Goal: Task Accomplishment & Management: Use online tool/utility

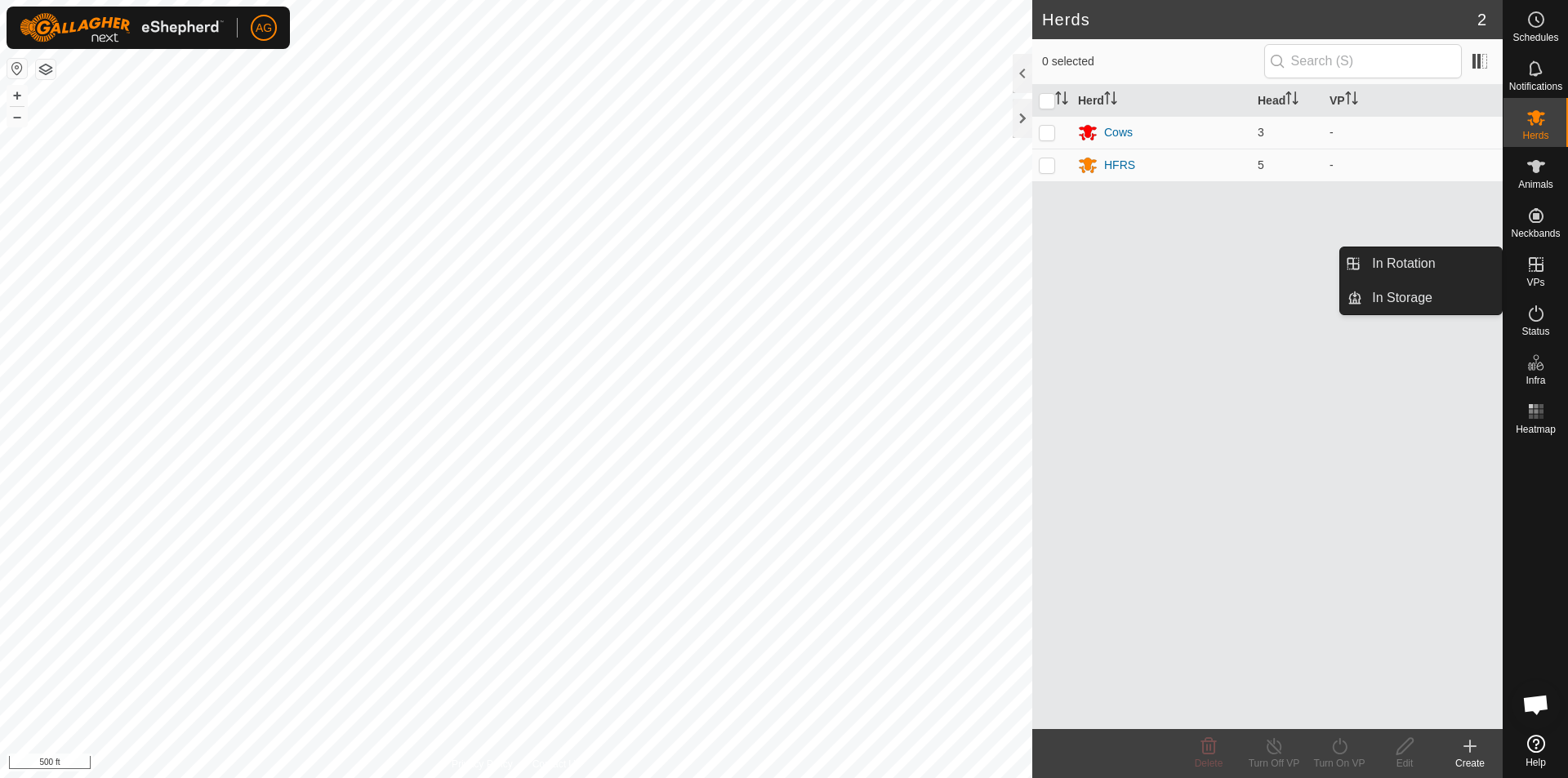
click at [1535, 267] on icon at bounding box center [1535, 264] width 15 height 15
click at [1475, 758] on div "Create" at bounding box center [1470, 762] width 66 height 15
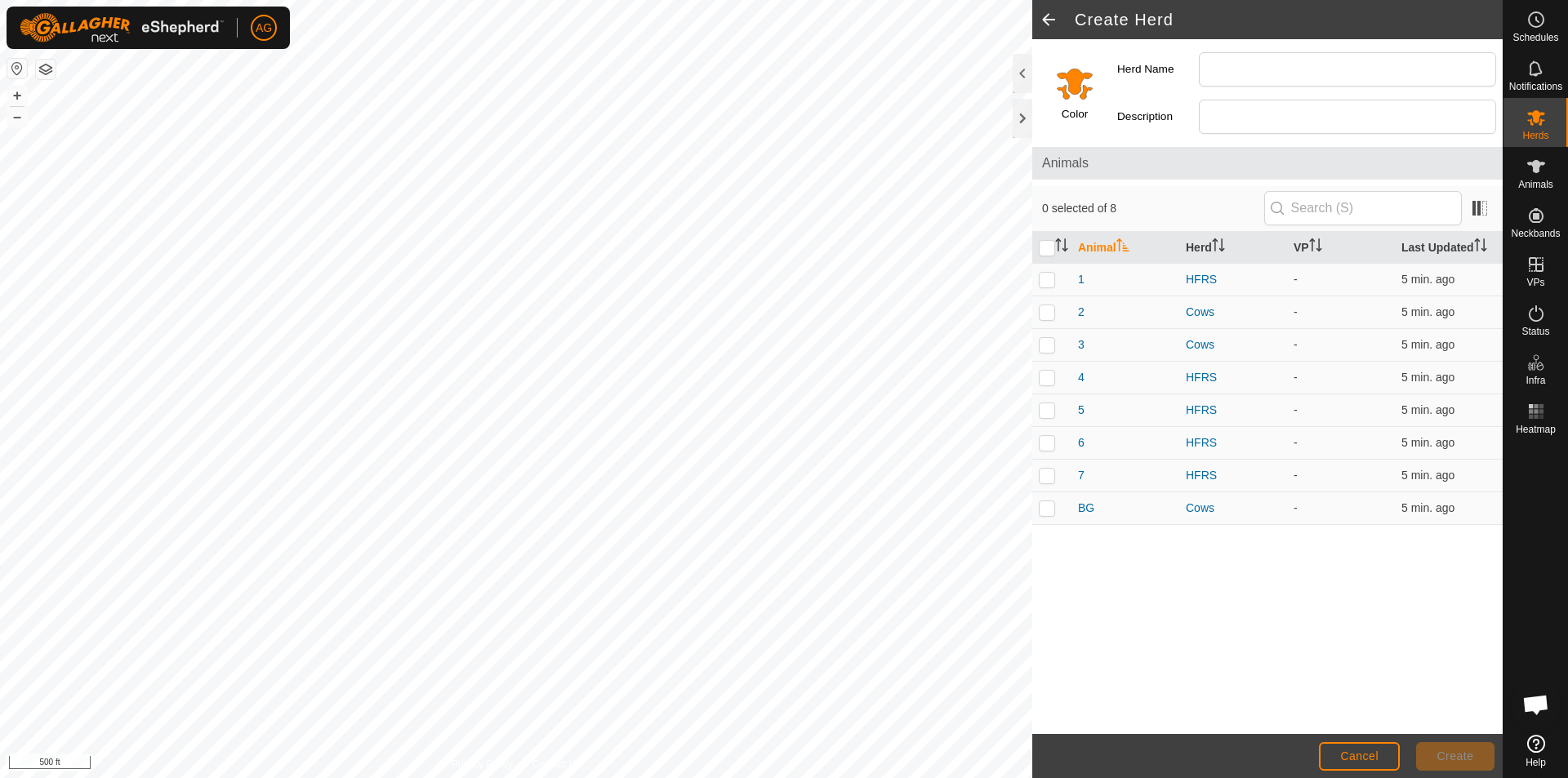
click at [1044, 19] on span at bounding box center [1049, 19] width 33 height 39
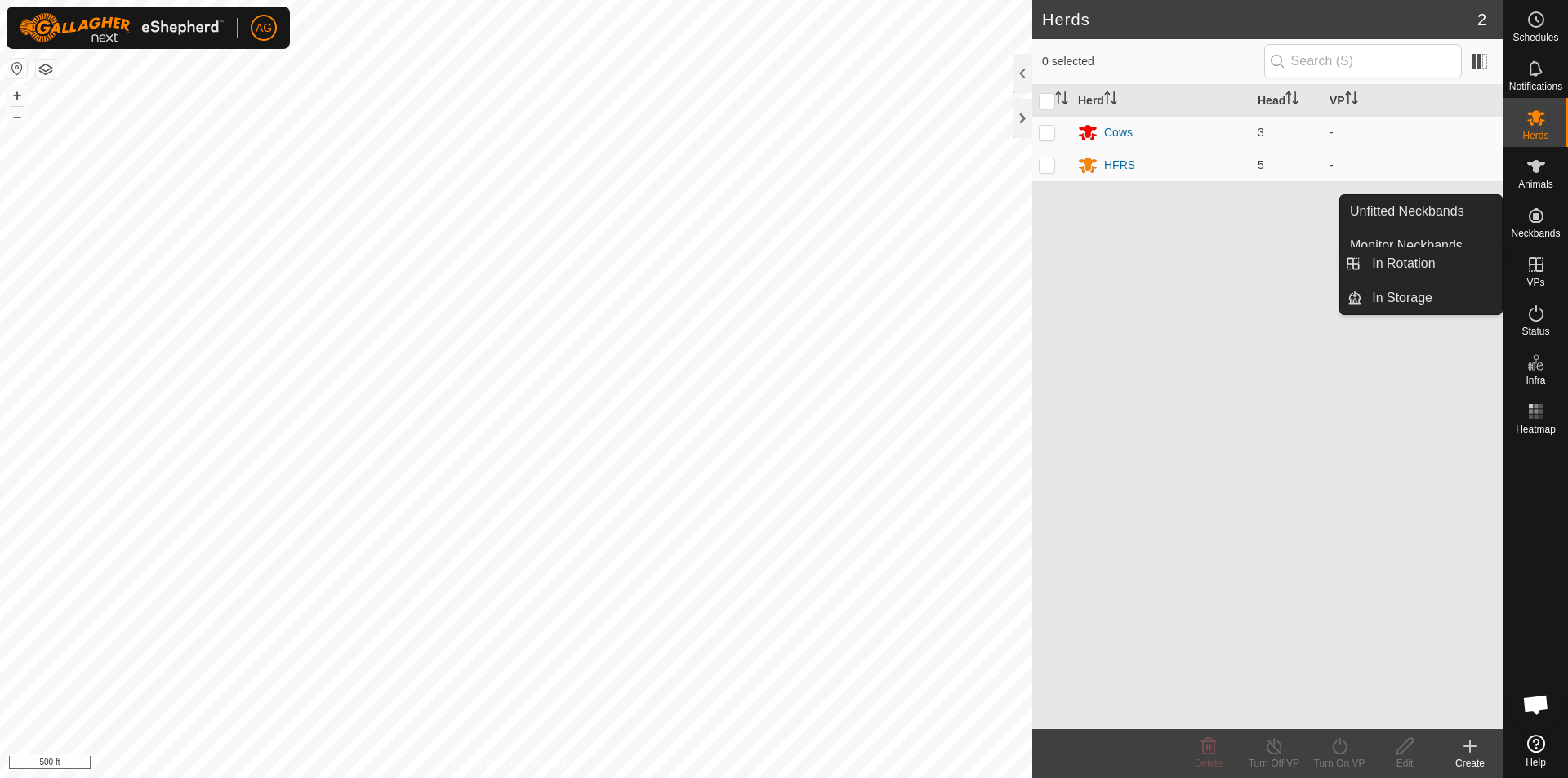
click at [1536, 275] on es-virtualpaddocks-svg-icon at bounding box center [1536, 264] width 29 height 26
click at [1393, 261] on link "In Rotation" at bounding box center [1432, 263] width 140 height 33
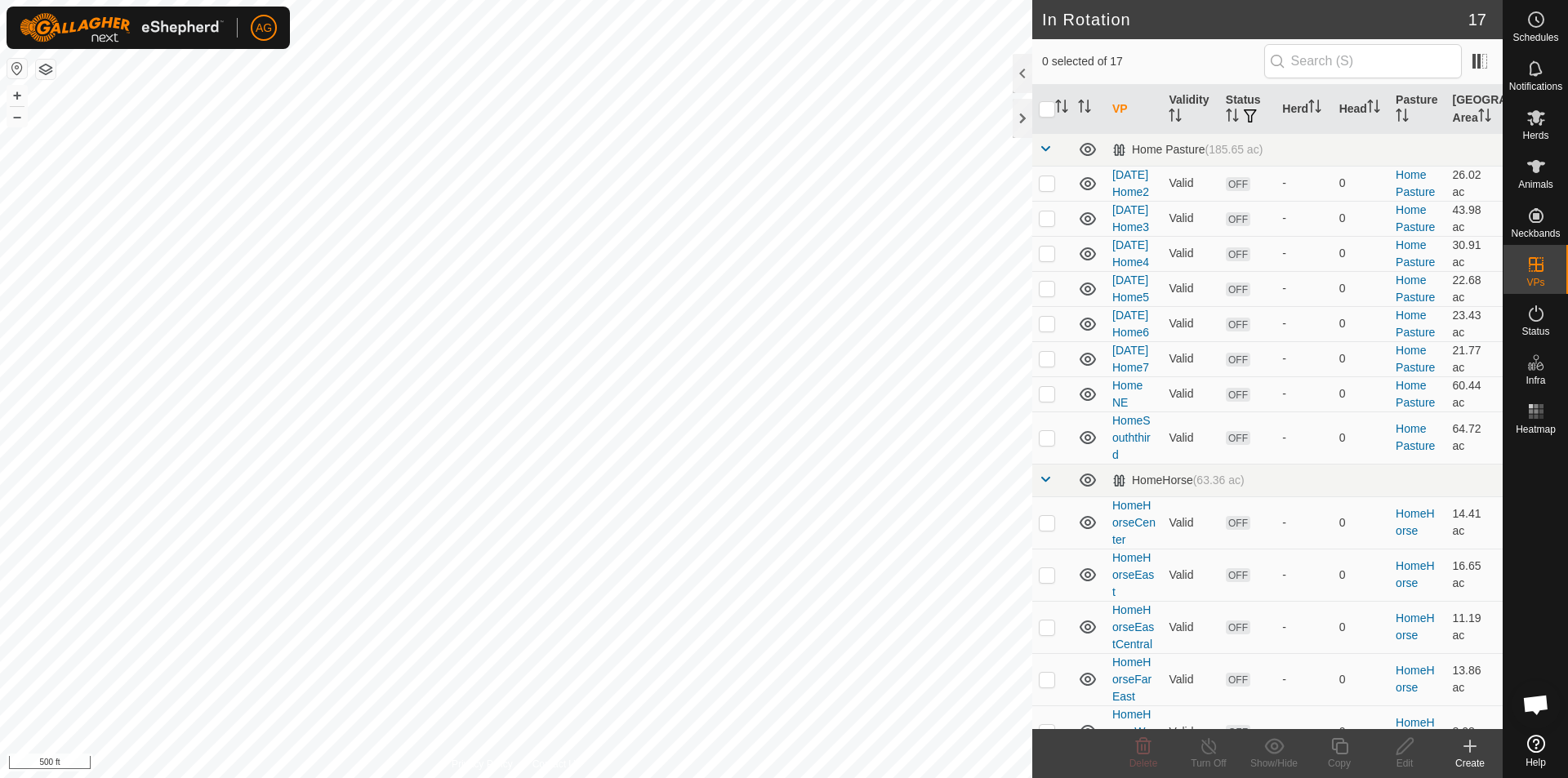
click at [1479, 751] on icon at bounding box center [1470, 746] width 20 height 20
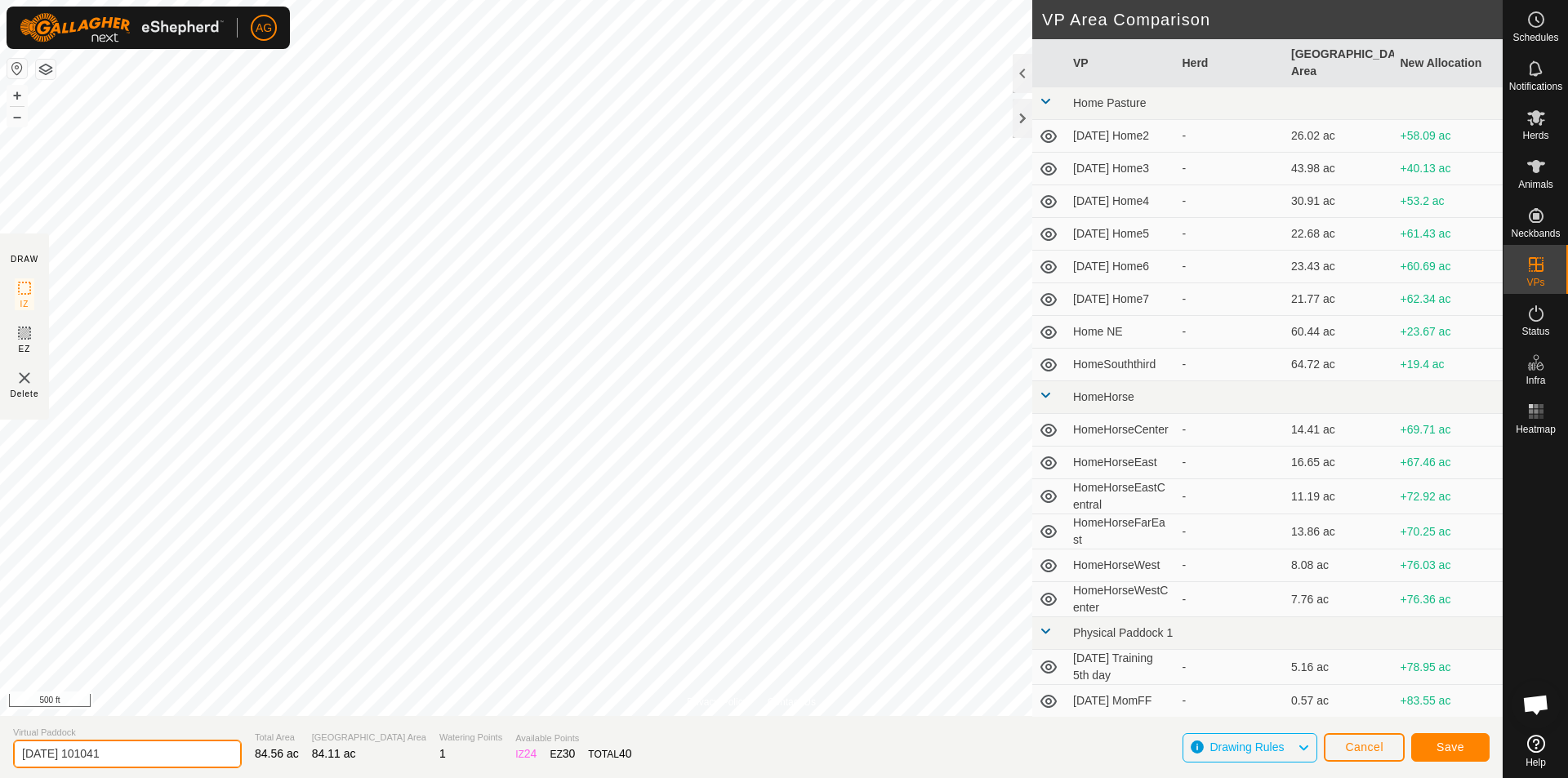
click at [139, 752] on input "[DATE] 101041" at bounding box center [127, 753] width 229 height 28
drag, startPoint x: 141, startPoint y: 750, endPoint x: 0, endPoint y: 750, distance: 141.0
click at [0, 750] on section "Virtual Paddock [DATE] 101041 Total Area 84.56 ac Grazing Area 84.11 ac Waterin…" at bounding box center [751, 747] width 1502 height 62
type input "Home South"
click at [1468, 752] on button "Save" at bounding box center [1450, 747] width 79 height 28
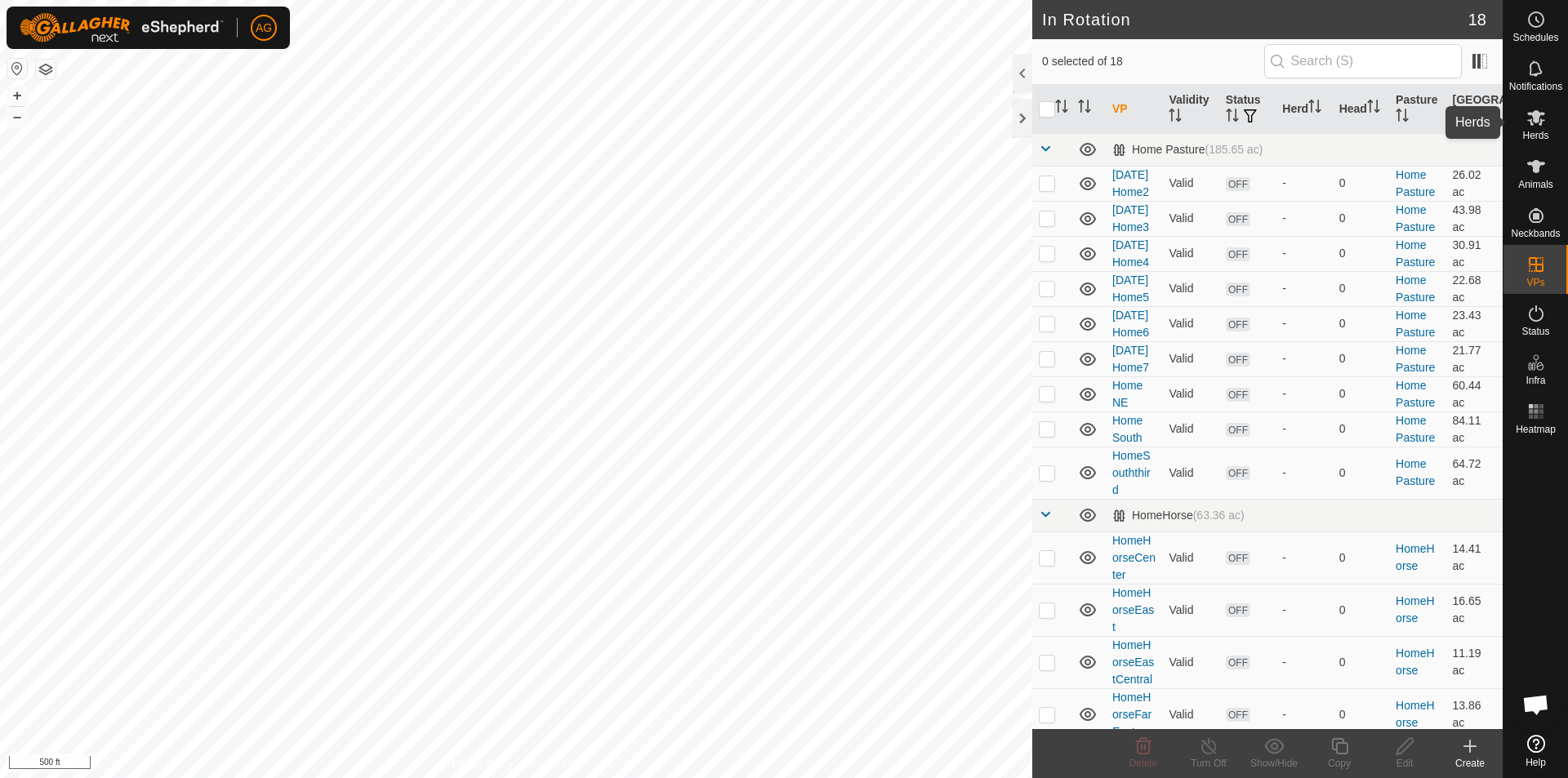
click at [1539, 115] on icon at bounding box center [1536, 118] width 18 height 16
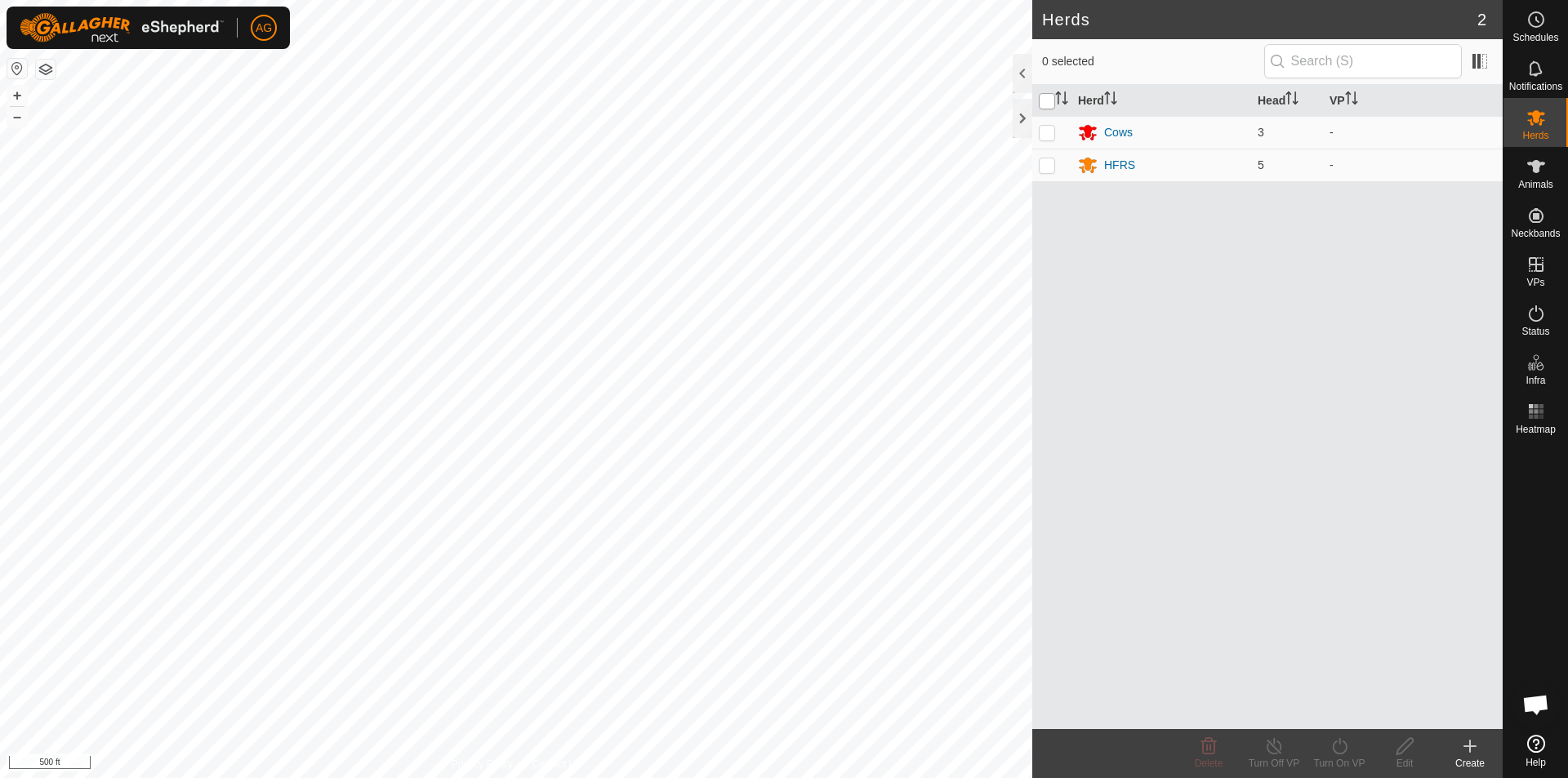
click at [1043, 101] on input "checkbox" at bounding box center [1046, 101] width 16 height 16
checkbox input "true"
click at [1341, 760] on div "Turn On VP" at bounding box center [1339, 762] width 66 height 15
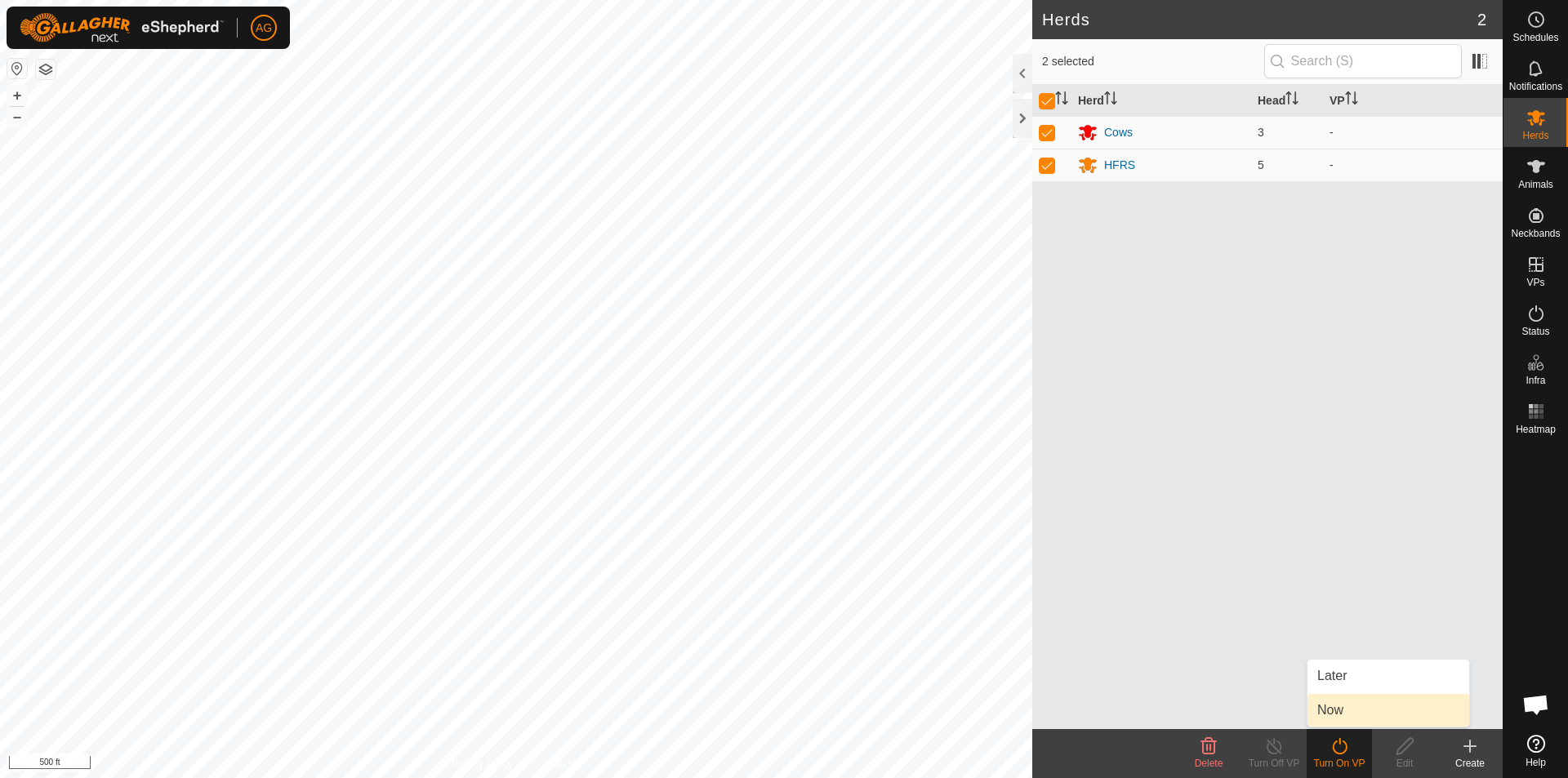
click at [1352, 706] on link "Now" at bounding box center [1387, 710] width 162 height 33
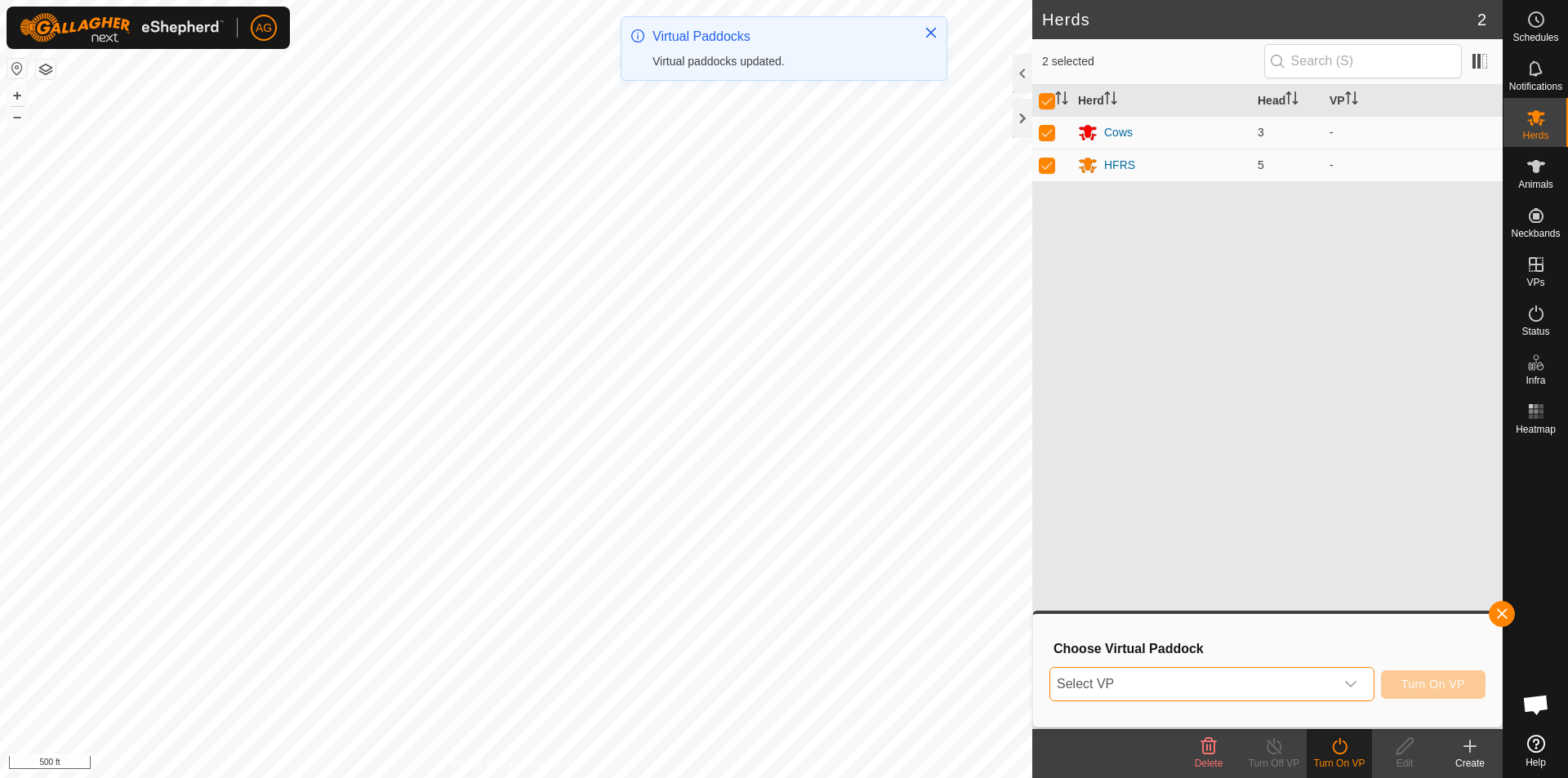
click at [1225, 686] on span "Select VP" at bounding box center [1192, 684] width 284 height 33
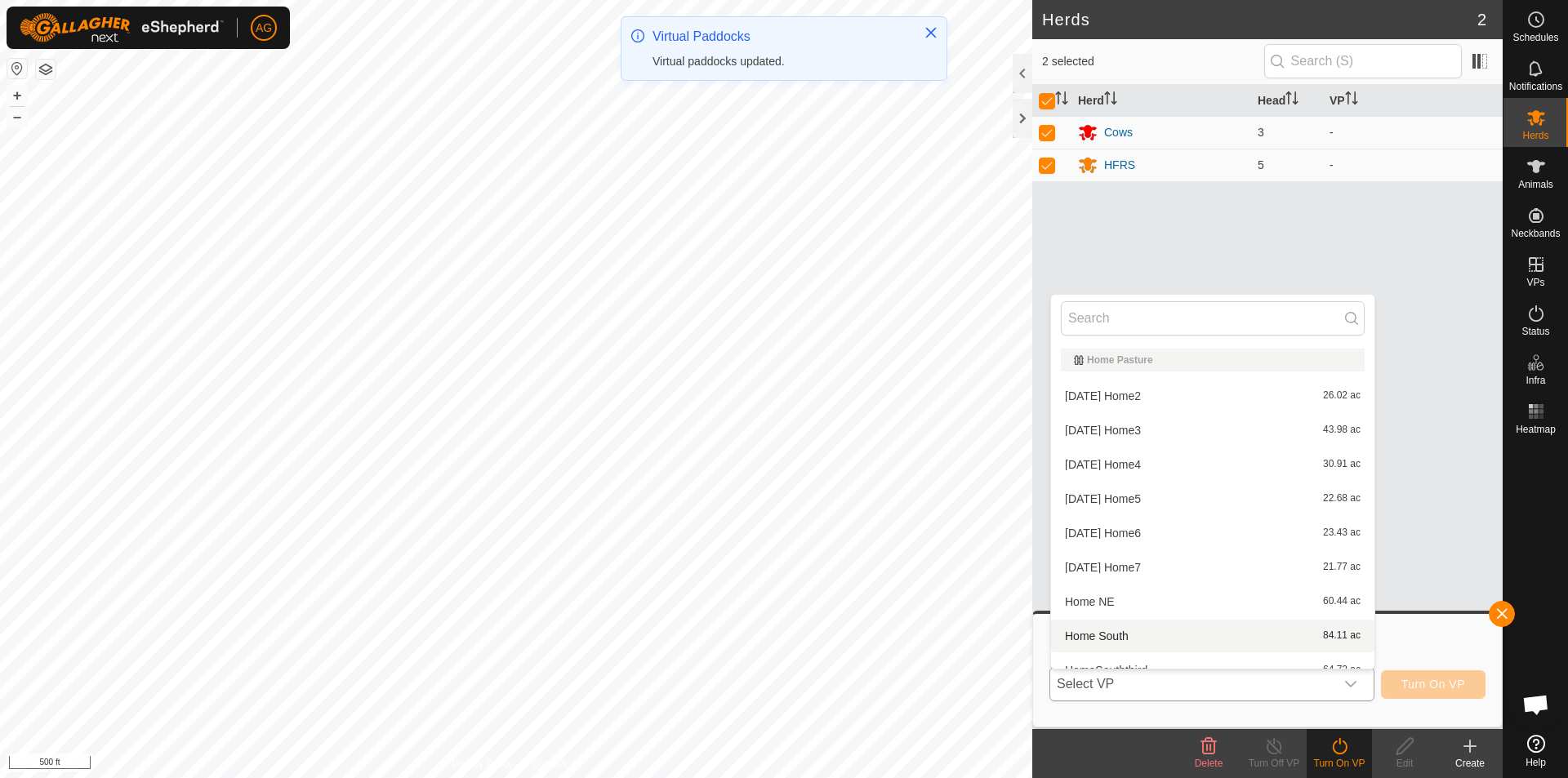
scroll to position [18, 0]
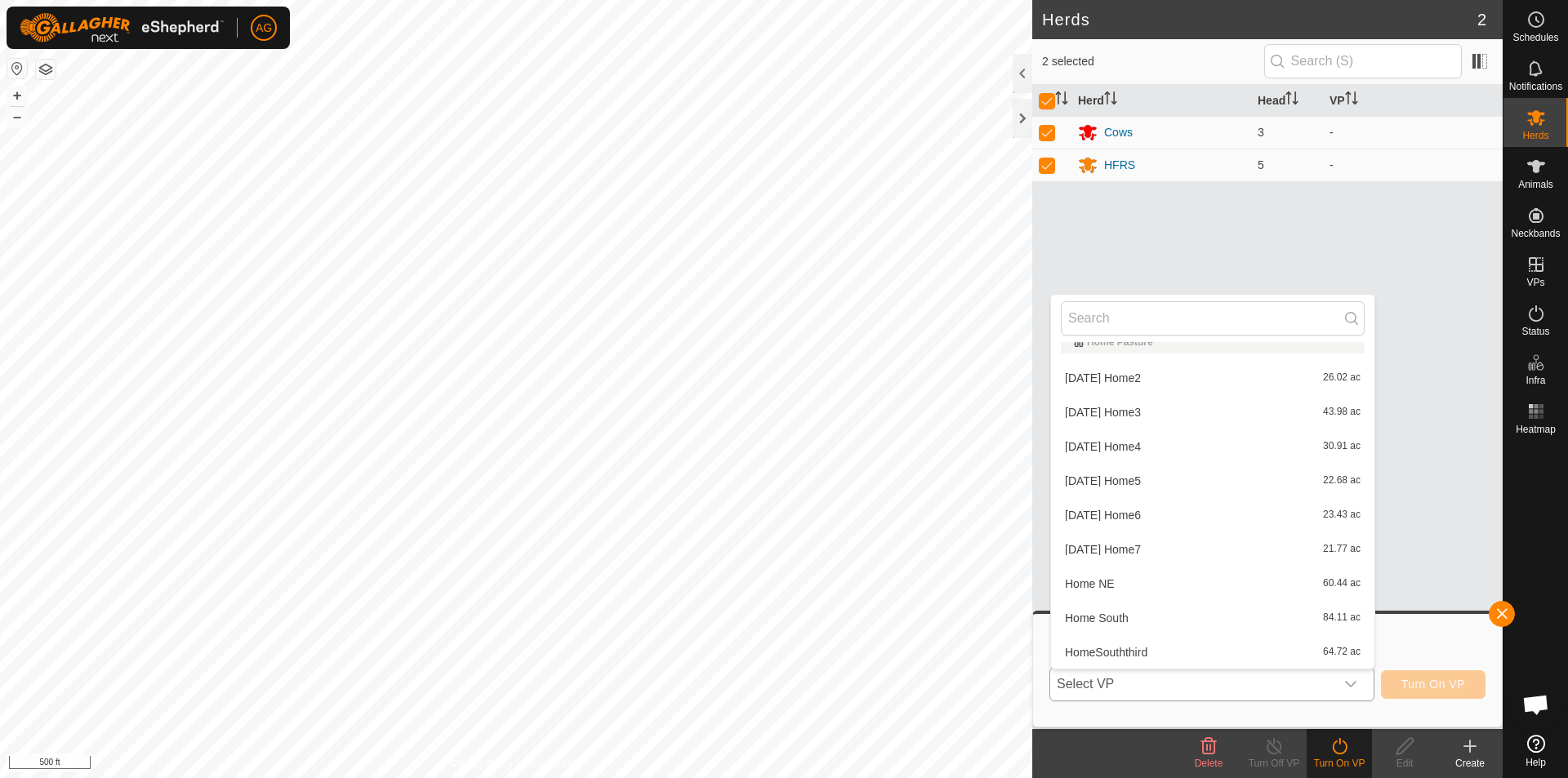
click at [1119, 613] on li "Home South 84.11 ac" at bounding box center [1212, 618] width 323 height 33
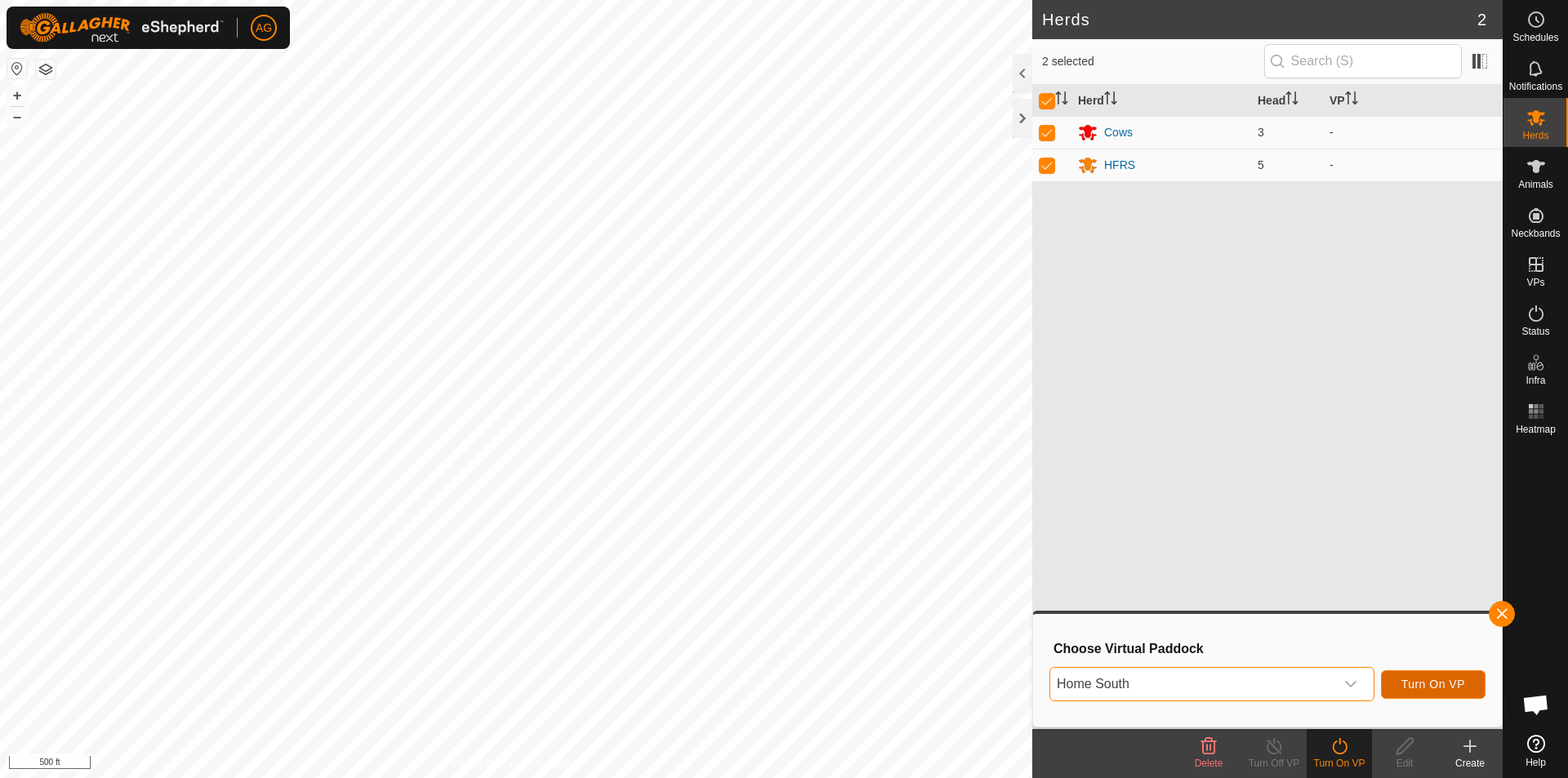
click at [1433, 682] on span "Turn On VP" at bounding box center [1433, 684] width 64 height 13
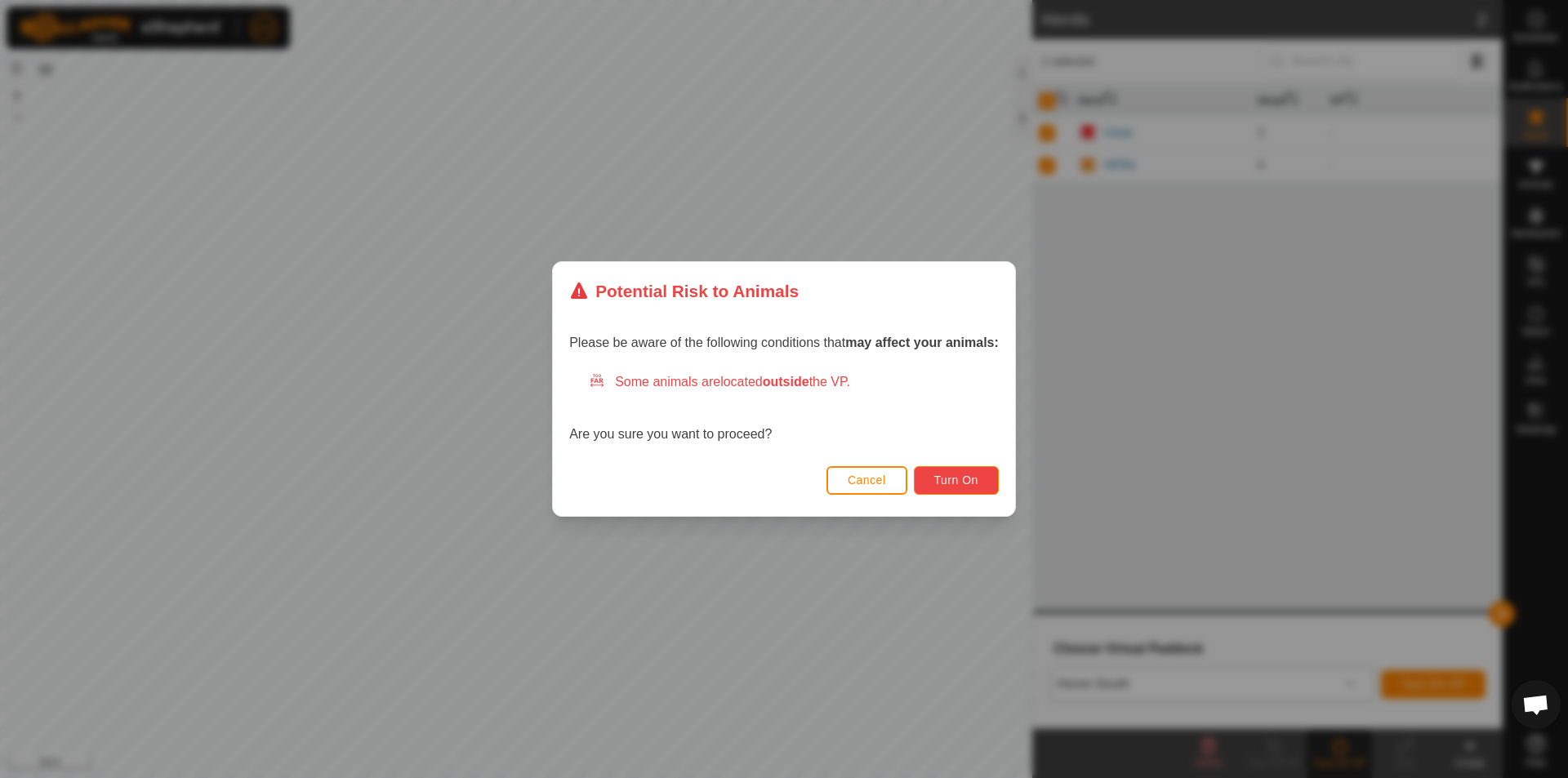
click at [951, 483] on span "Turn On" at bounding box center [955, 479] width 44 height 13
